Goal: Information Seeking & Learning: Check status

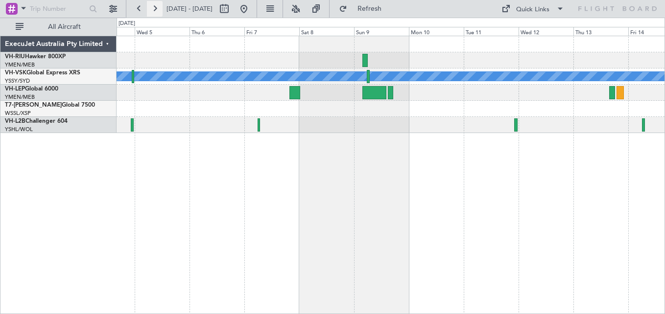
click at [161, 9] on button at bounding box center [155, 9] width 16 height 16
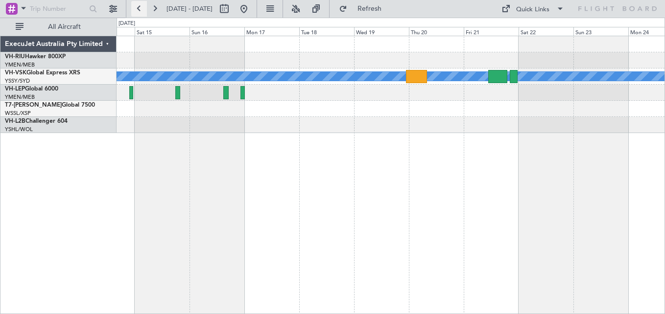
click at [135, 9] on button at bounding box center [139, 9] width 16 height 16
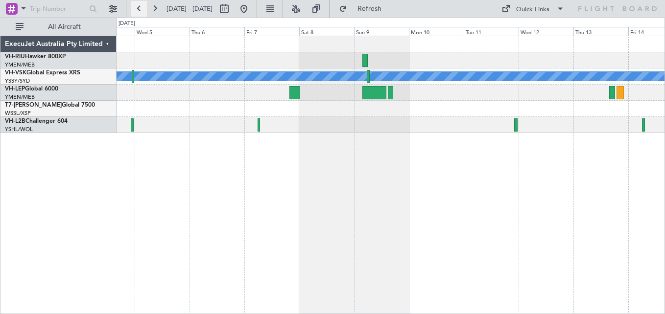
click at [135, 9] on button at bounding box center [139, 9] width 16 height 16
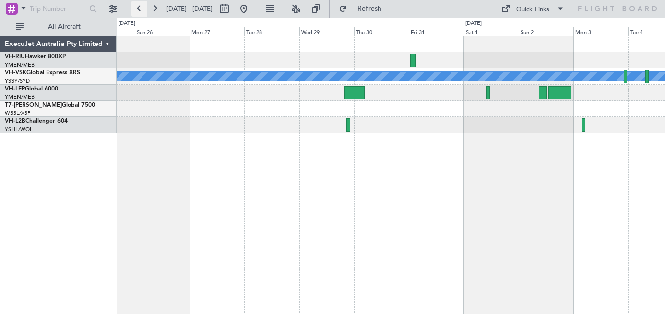
click at [135, 9] on button at bounding box center [139, 9] width 16 height 16
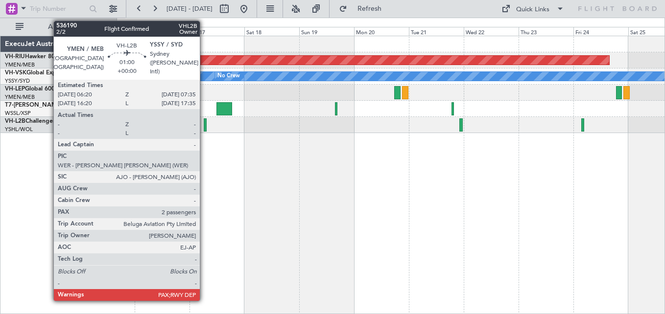
click at [204, 122] on div at bounding box center [205, 124] width 3 height 13
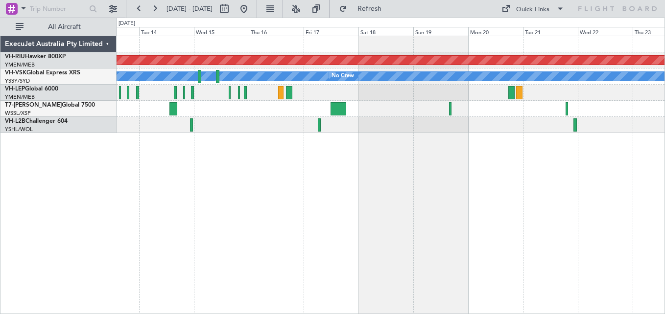
click at [388, 114] on div at bounding box center [391, 109] width 548 height 16
click at [156, 12] on button at bounding box center [155, 9] width 16 height 16
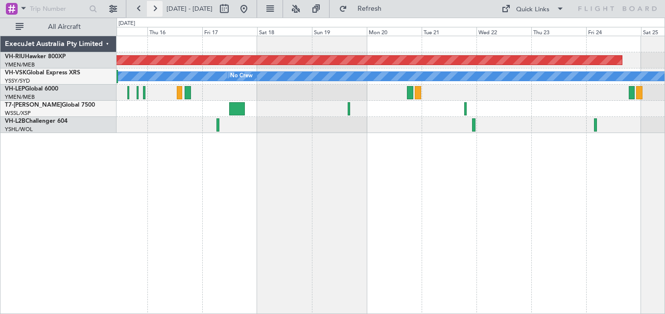
click at [156, 12] on button at bounding box center [155, 9] width 16 height 16
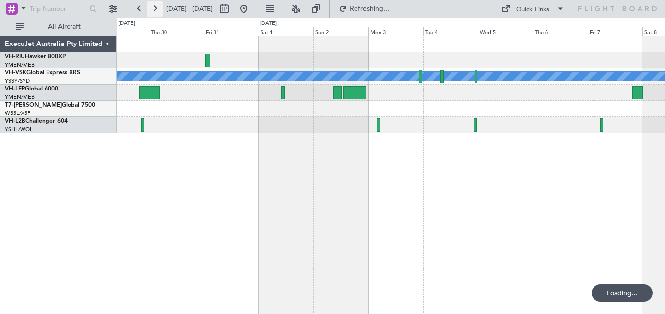
click at [156, 12] on button at bounding box center [155, 9] width 16 height 16
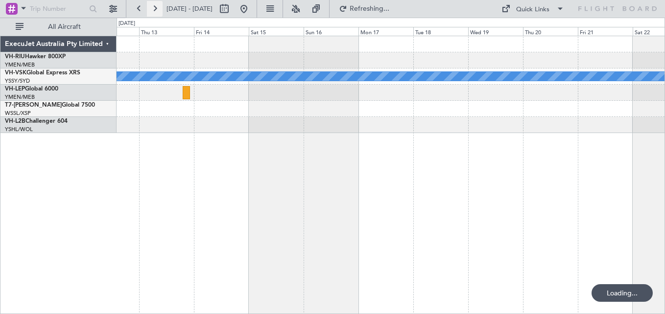
click at [156, 12] on button at bounding box center [155, 9] width 16 height 16
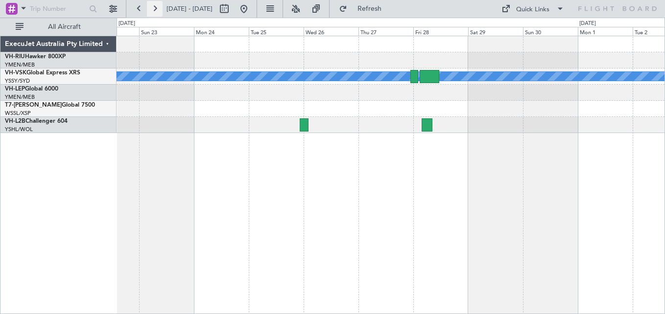
click at [156, 12] on button at bounding box center [155, 9] width 16 height 16
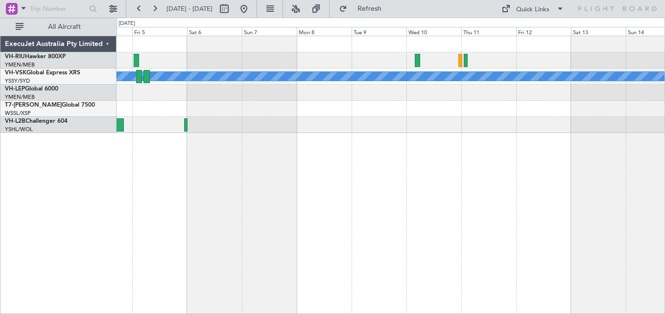
click at [364, 123] on div at bounding box center [391, 125] width 548 height 16
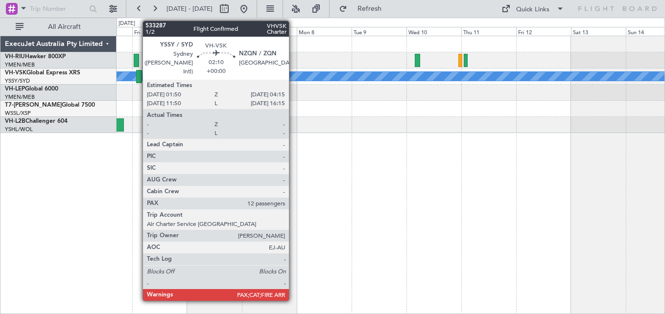
click at [138, 77] on div at bounding box center [139, 76] width 6 height 13
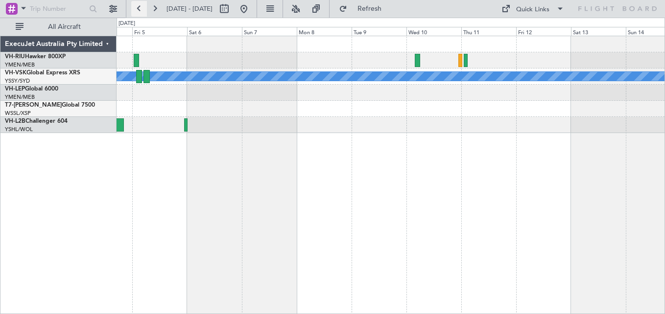
click at [140, 9] on button at bounding box center [139, 9] width 16 height 16
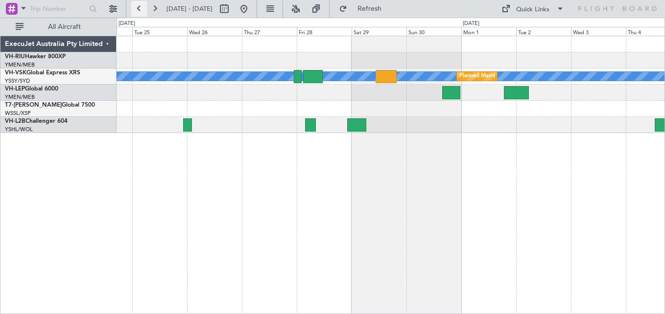
click at [140, 9] on button at bounding box center [139, 9] width 16 height 16
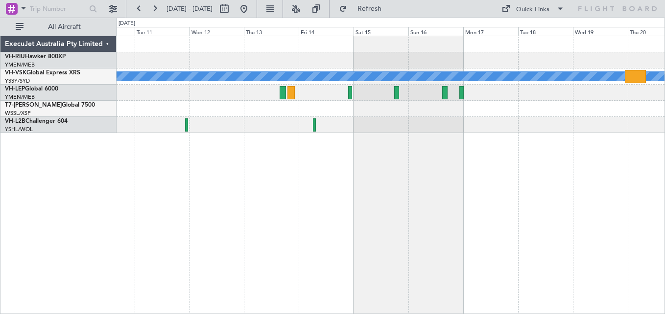
click at [495, 68] on div at bounding box center [391, 60] width 548 height 16
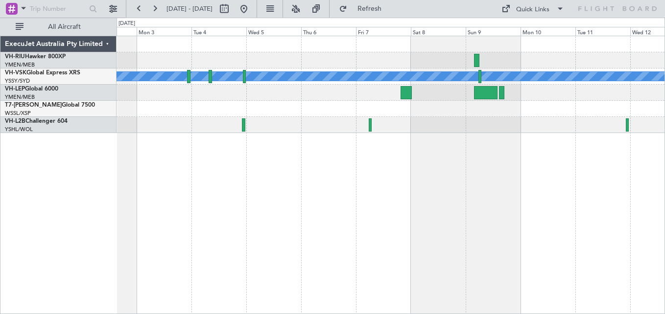
click at [539, 85] on div at bounding box center [391, 93] width 548 height 16
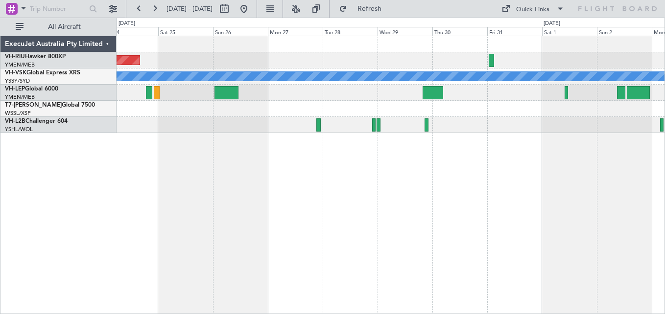
click at [494, 88] on div at bounding box center [391, 93] width 548 height 16
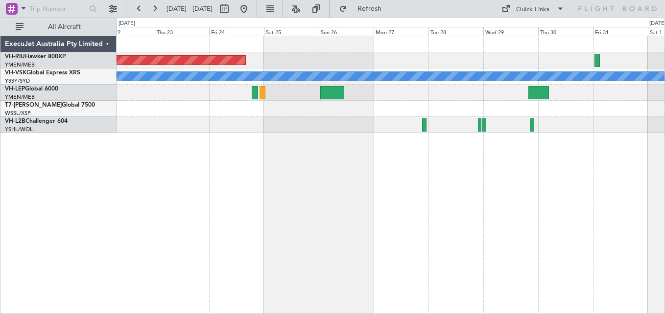
click at [247, 109] on div at bounding box center [391, 109] width 548 height 16
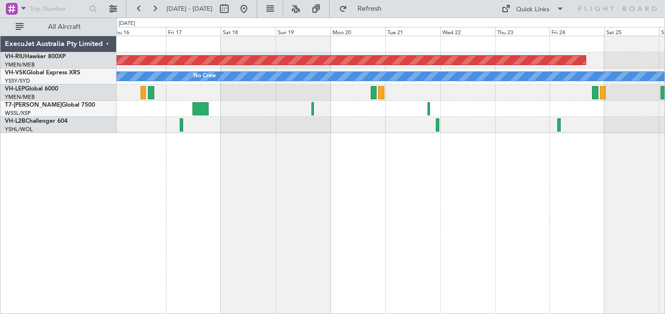
click at [516, 87] on div at bounding box center [391, 93] width 548 height 16
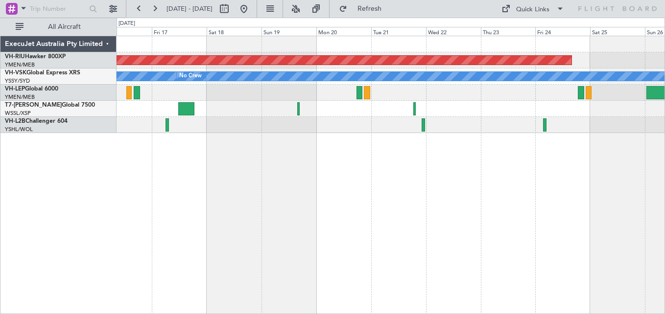
click at [265, 106] on div "Planned Maint [GEOGRAPHIC_DATA] ([GEOGRAPHIC_DATA]) [PERSON_NAME] No Crew" at bounding box center [391, 84] width 548 height 97
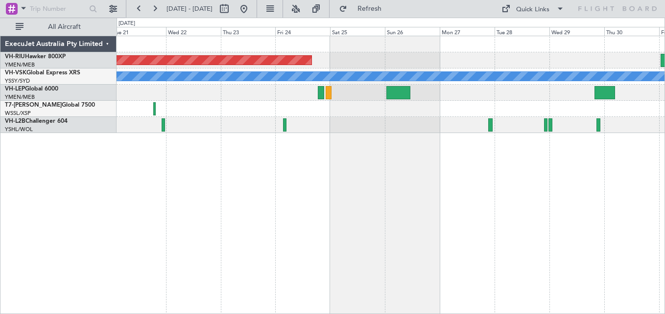
click at [218, 104] on div "Planned Maint [GEOGRAPHIC_DATA] ([GEOGRAPHIC_DATA]) [PERSON_NAME]" at bounding box center [391, 84] width 548 height 97
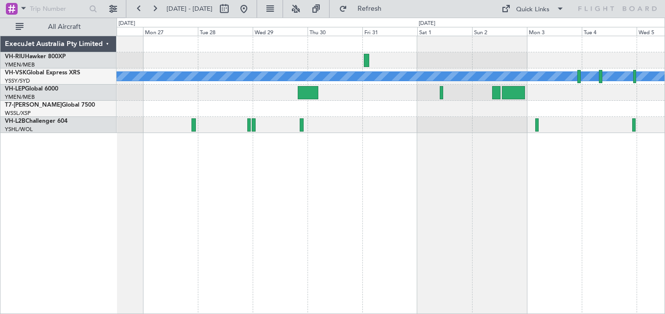
click at [244, 112] on div "Planned Maint [GEOGRAPHIC_DATA] ([GEOGRAPHIC_DATA]) [PERSON_NAME]" at bounding box center [391, 84] width 548 height 97
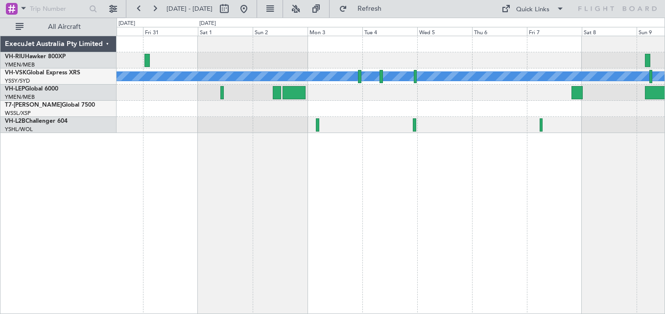
click at [245, 91] on div at bounding box center [391, 93] width 548 height 16
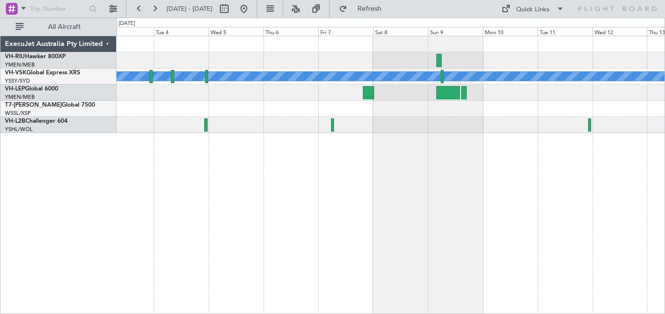
click at [272, 106] on div "MEL" at bounding box center [391, 84] width 548 height 97
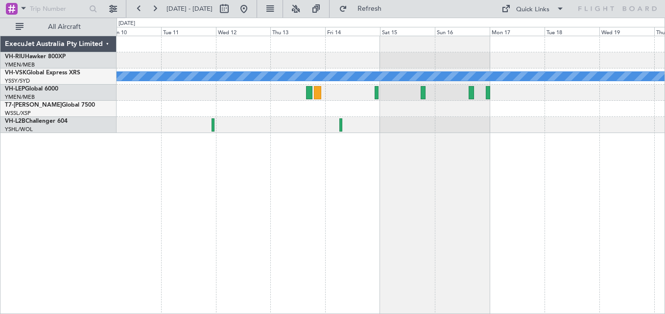
click at [164, 107] on div "MEL" at bounding box center [391, 84] width 548 height 97
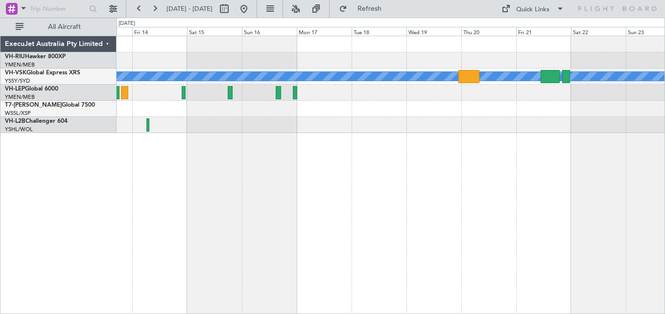
click at [230, 103] on div "MEL" at bounding box center [391, 84] width 548 height 97
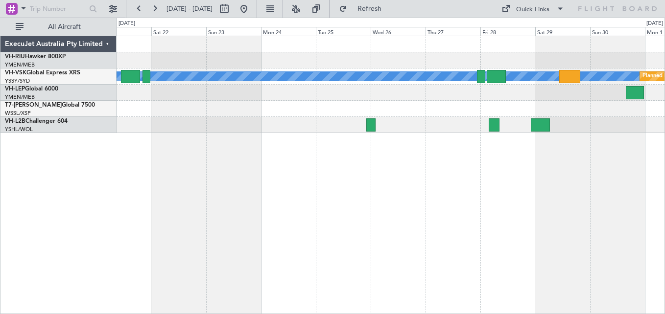
click at [94, 116] on div "[PERSON_NAME] Planned Maint Sydney ([PERSON_NAME] Intl) ExecuJet Australia Pty …" at bounding box center [332, 166] width 665 height 297
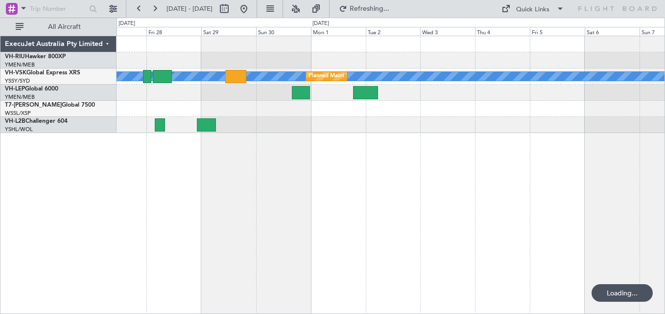
click at [268, 107] on div "[PERSON_NAME] Planned Maint Sydney ([PERSON_NAME] Intl)" at bounding box center [391, 84] width 548 height 97
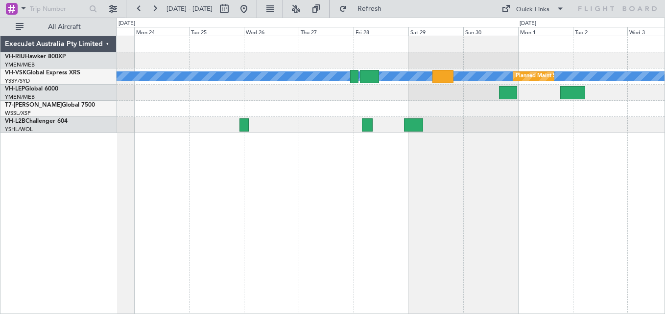
click at [498, 91] on div "[PERSON_NAME] Planned Maint Sydney ([PERSON_NAME] Intl)" at bounding box center [391, 84] width 548 height 97
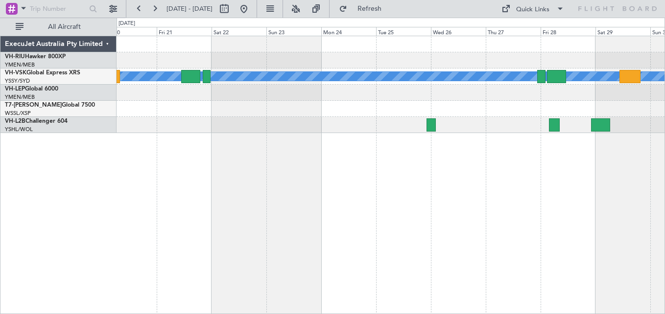
click at [352, 115] on div "[PERSON_NAME] Planned Maint Sydney ([PERSON_NAME] Intl)" at bounding box center [391, 84] width 548 height 97
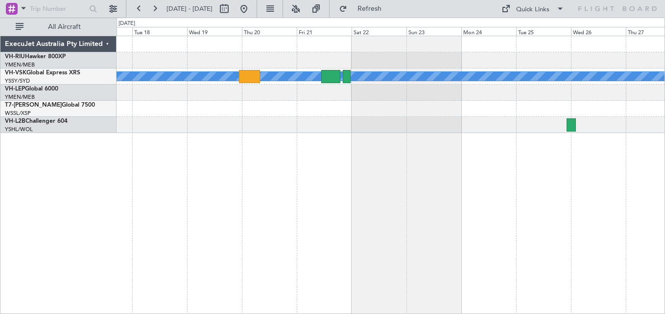
click at [324, 130] on div "MEL" at bounding box center [391, 175] width 548 height 279
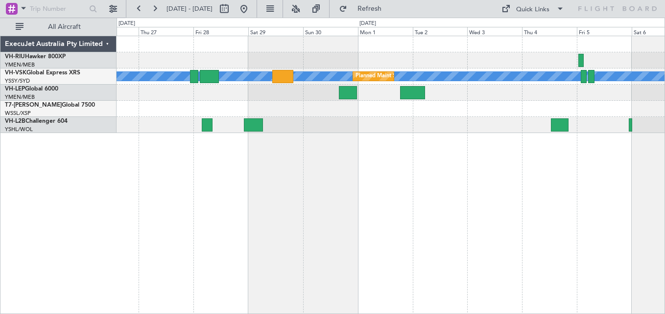
click at [310, 136] on div "[PERSON_NAME] Planned Maint Sydney ([PERSON_NAME] Intl)" at bounding box center [391, 175] width 548 height 279
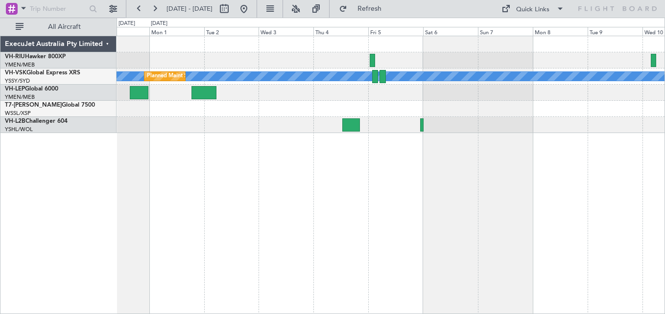
click at [386, 135] on div "[PERSON_NAME] Planned Maint Sydney ([PERSON_NAME] Intl)" at bounding box center [391, 175] width 548 height 279
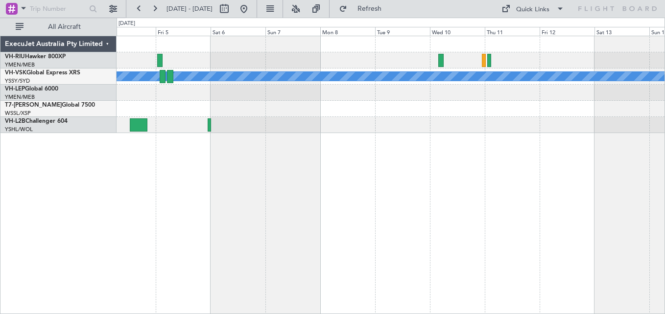
click at [275, 107] on div at bounding box center [391, 109] width 548 height 16
